Goal: Find specific page/section: Find specific page/section

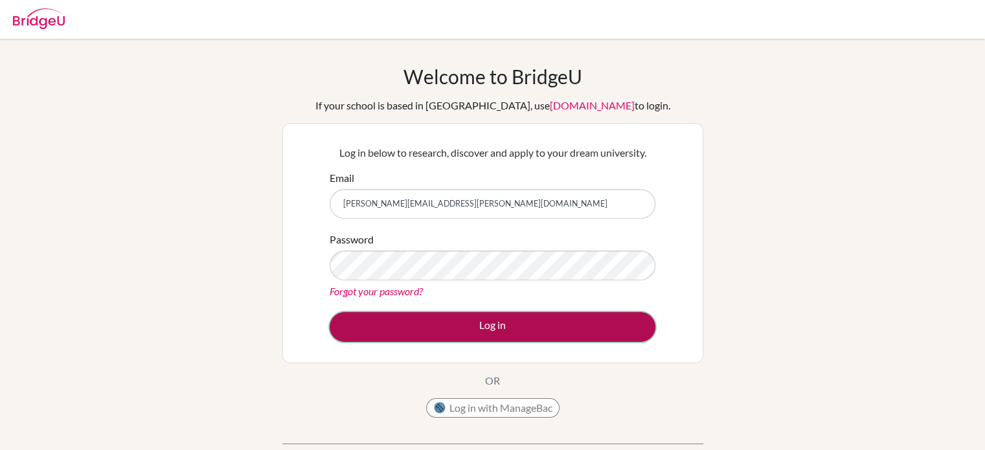
click at [510, 326] on button "Log in" at bounding box center [493, 327] width 326 height 30
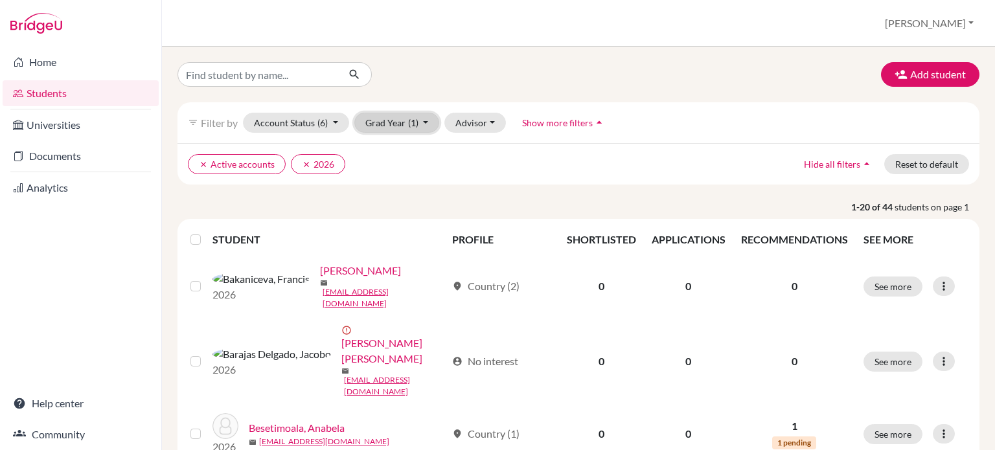
click at [422, 121] on button "Grad Year (1)" at bounding box center [396, 123] width 85 height 20
click at [302, 163] on icon "clear" at bounding box center [306, 164] width 9 height 9
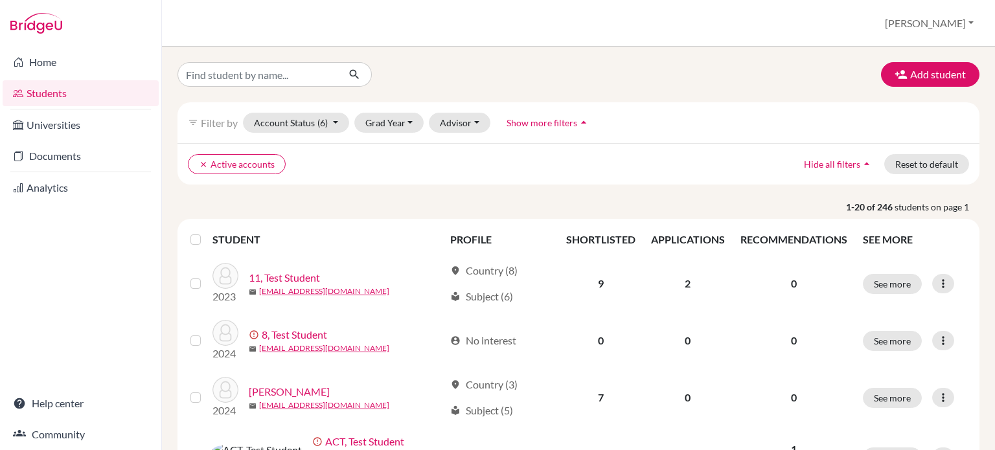
click at [581, 124] on icon "arrow_drop_up" at bounding box center [583, 122] width 13 height 13
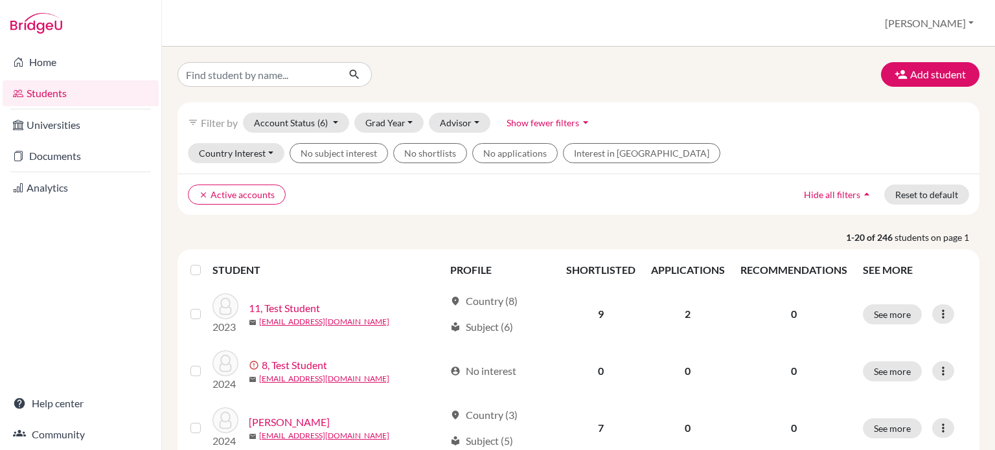
click at [581, 124] on icon "arrow_drop_down" at bounding box center [585, 122] width 13 height 13
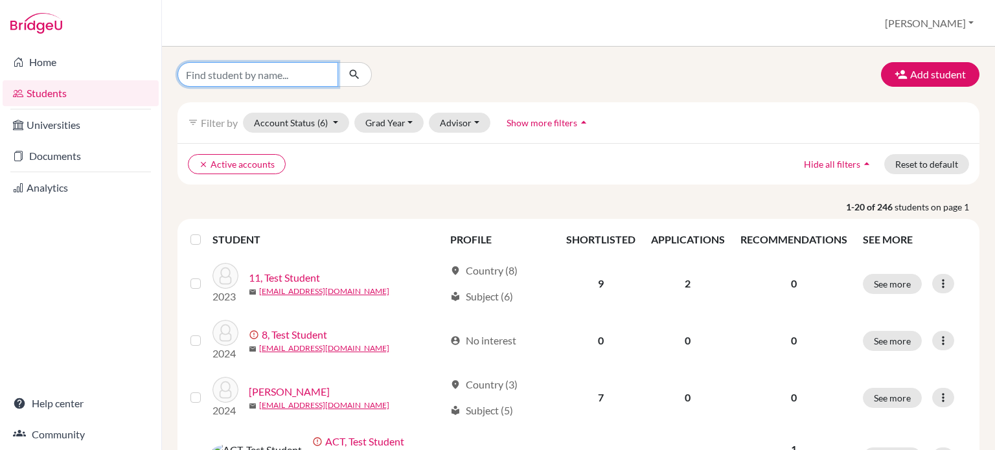
click at [261, 78] on input "Find student by name..." at bounding box center [257, 74] width 161 height 25
type input "Isaac"
click at [352, 76] on icon "submit" at bounding box center [354, 74] width 13 height 13
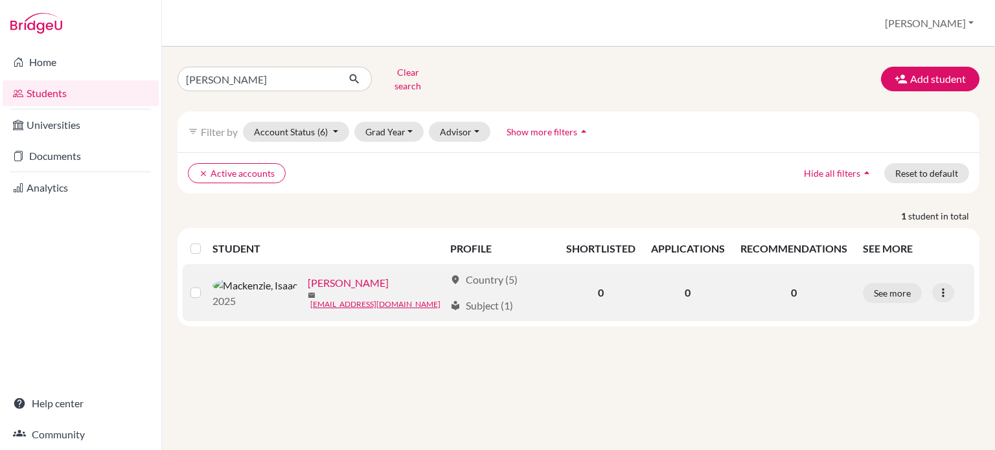
click at [308, 279] on link "Mackenzie, Isaac" at bounding box center [348, 283] width 81 height 16
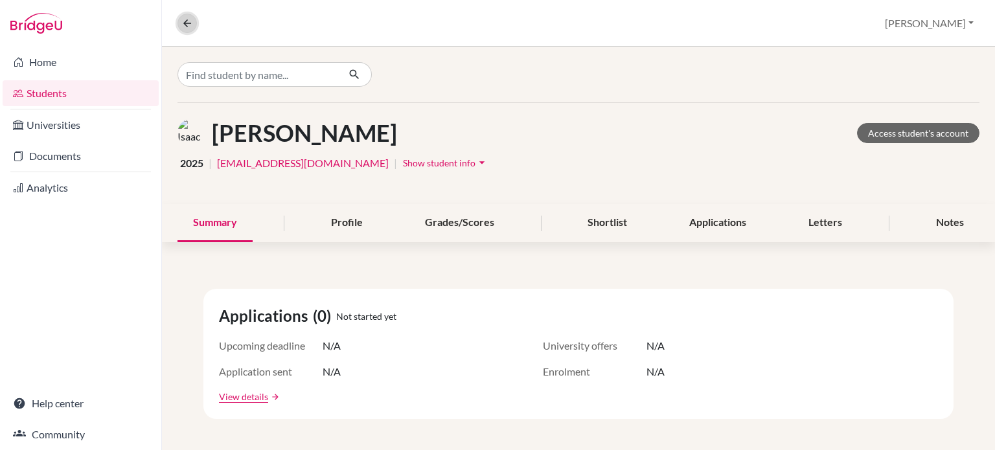
click at [181, 25] on icon at bounding box center [187, 23] width 12 height 12
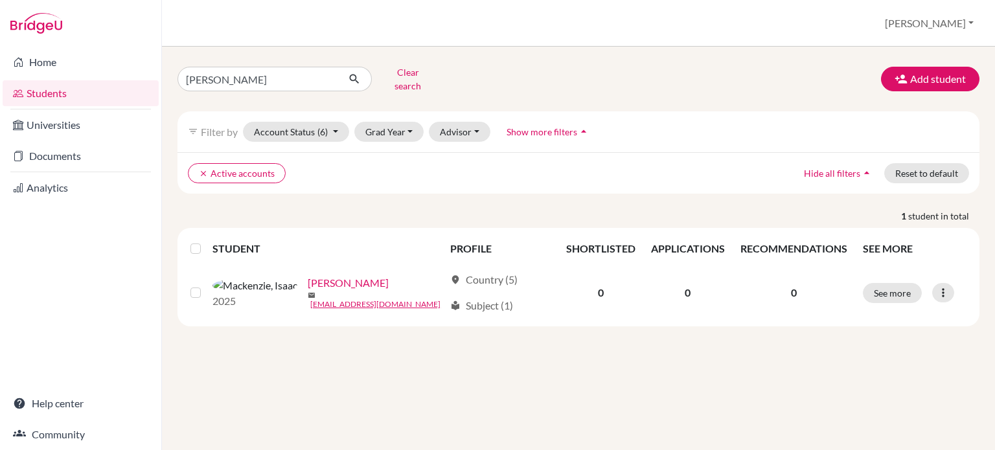
click at [44, 95] on link "Students" at bounding box center [81, 93] width 156 height 26
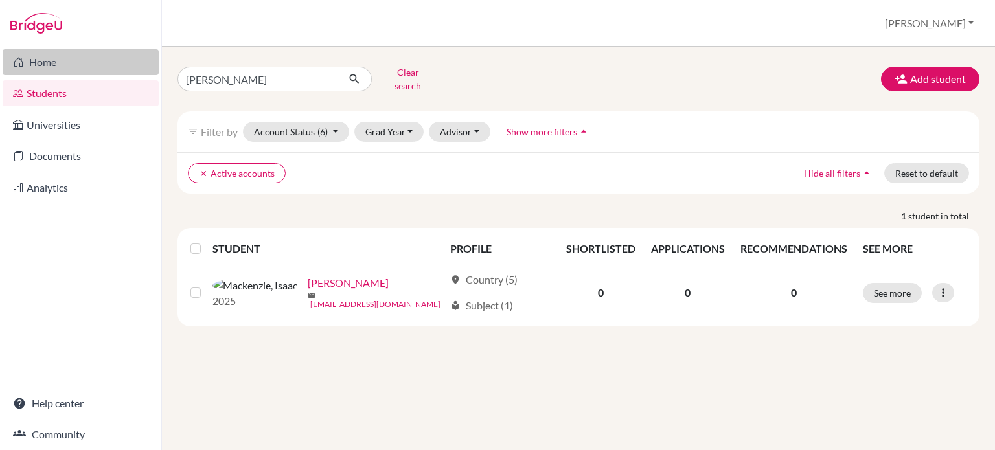
click at [46, 64] on link "Home" at bounding box center [81, 62] width 156 height 26
